Goal: Navigation & Orientation: Go to known website

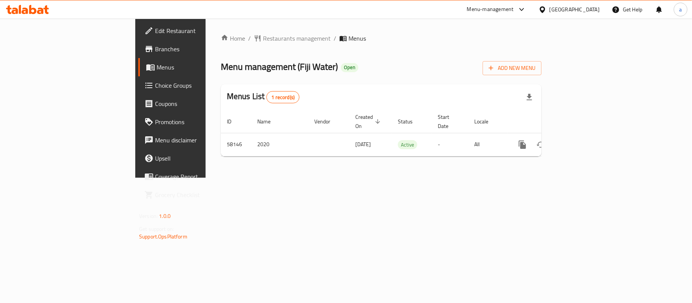
click at [526, 13] on icon at bounding box center [521, 9] width 9 height 9
click at [589, 11] on div "[GEOGRAPHIC_DATA]" at bounding box center [574, 9] width 50 height 8
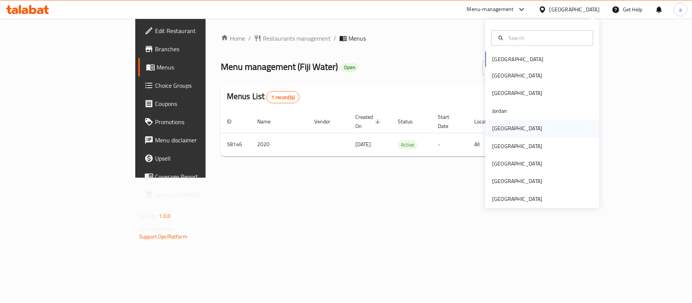
click at [512, 130] on div "[GEOGRAPHIC_DATA]" at bounding box center [542, 128] width 114 height 17
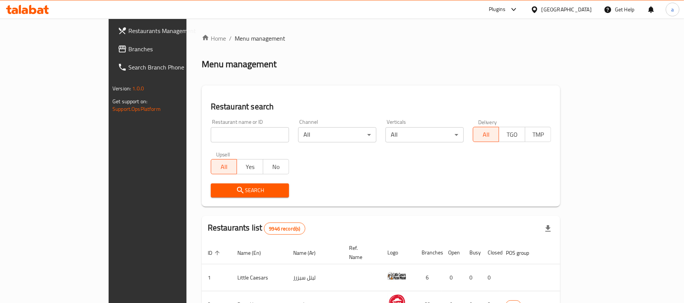
click at [36, 11] on icon at bounding box center [32, 9] width 7 height 9
